Goal: Task Accomplishment & Management: Manage account settings

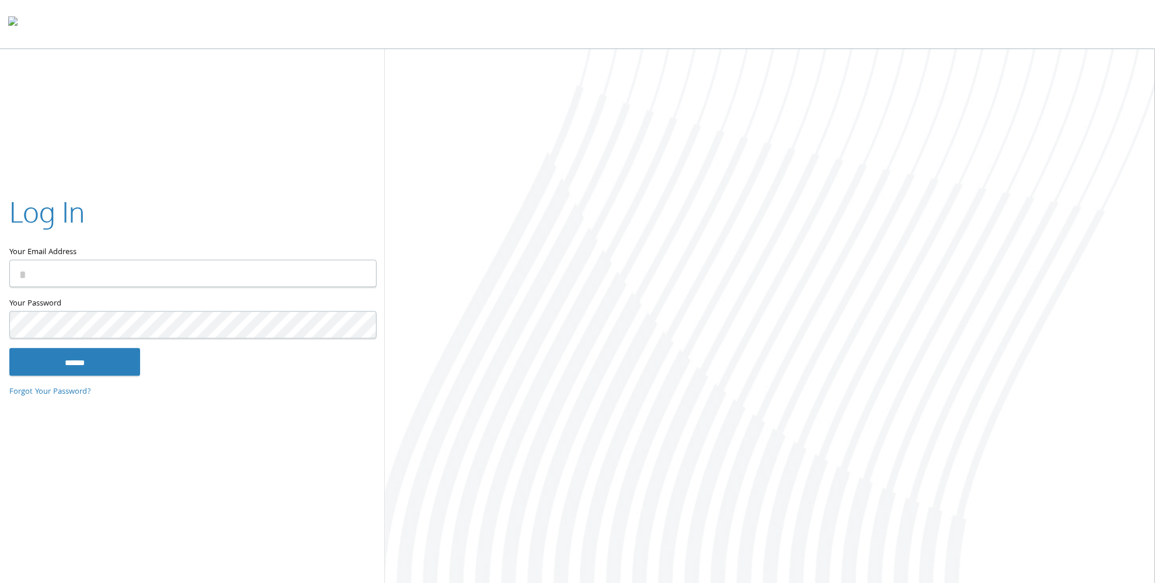
click at [0, 582] on com-1password-button at bounding box center [0, 585] width 0 height 0
type input "**********"
